Goal: Navigation & Orientation: Find specific page/section

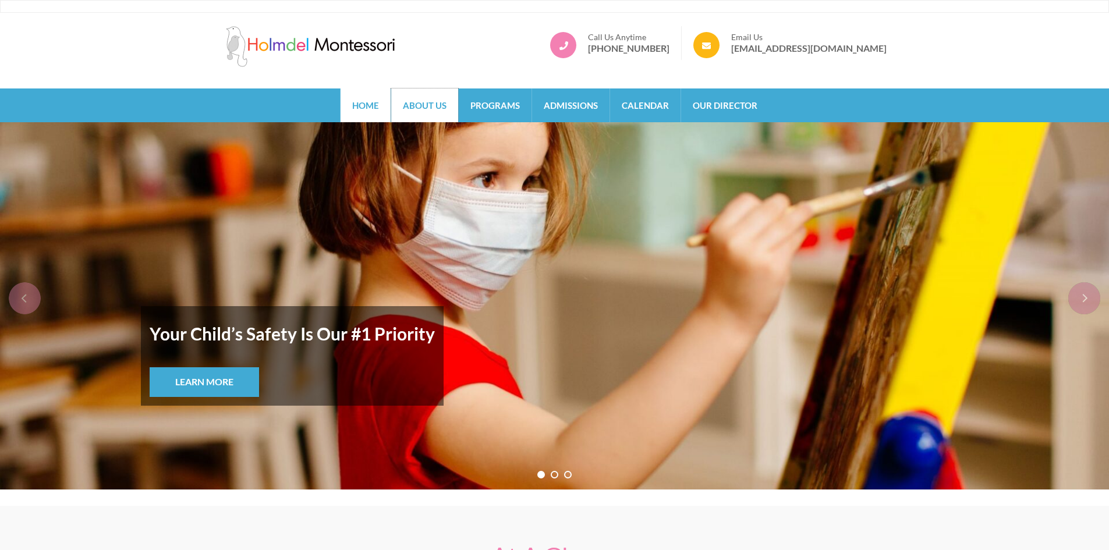
click at [419, 96] on link "About Us" at bounding box center [424, 105] width 67 height 34
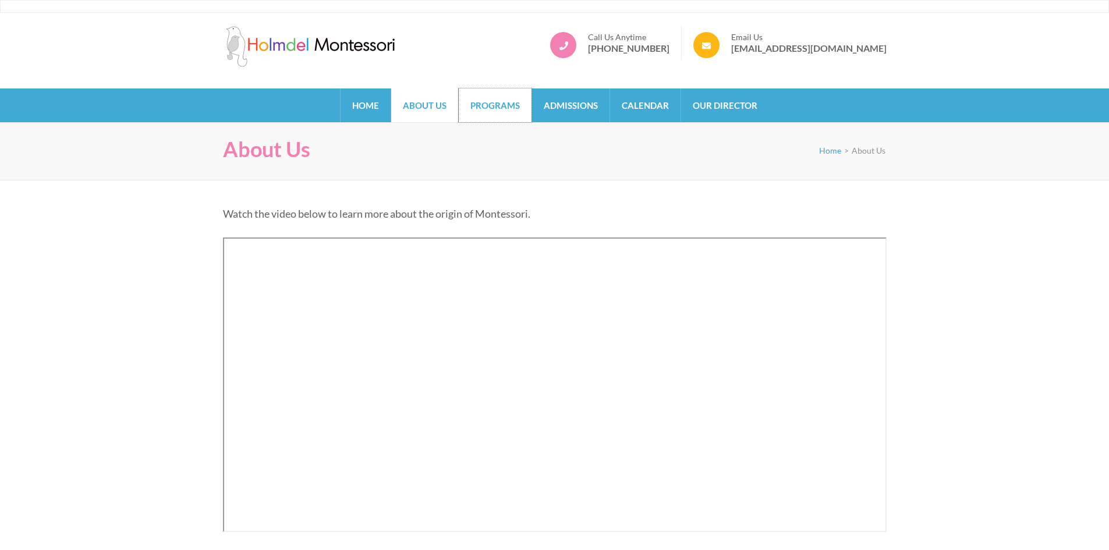
click at [523, 105] on link "Programs" at bounding box center [495, 105] width 73 height 34
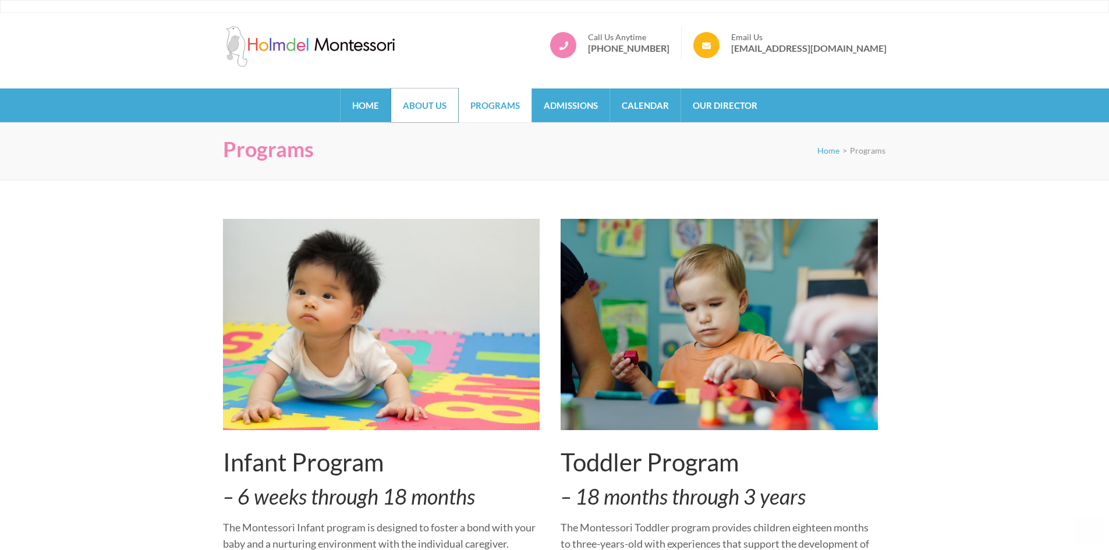
click at [438, 100] on link "About Us" at bounding box center [424, 105] width 67 height 34
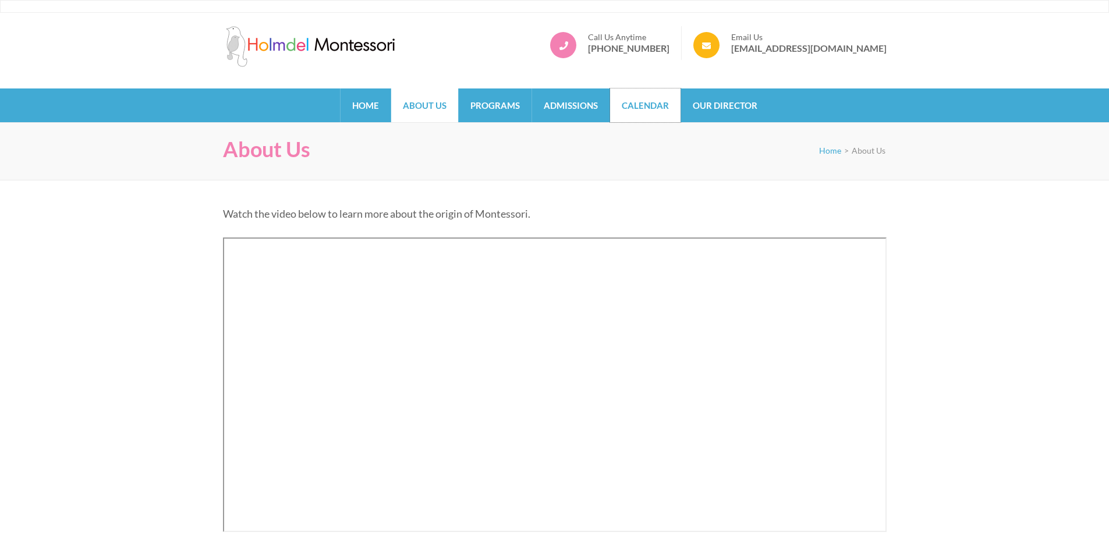
click at [612, 121] on link "Calendar" at bounding box center [645, 105] width 70 height 34
